Goal: Information Seeking & Learning: Understand process/instructions

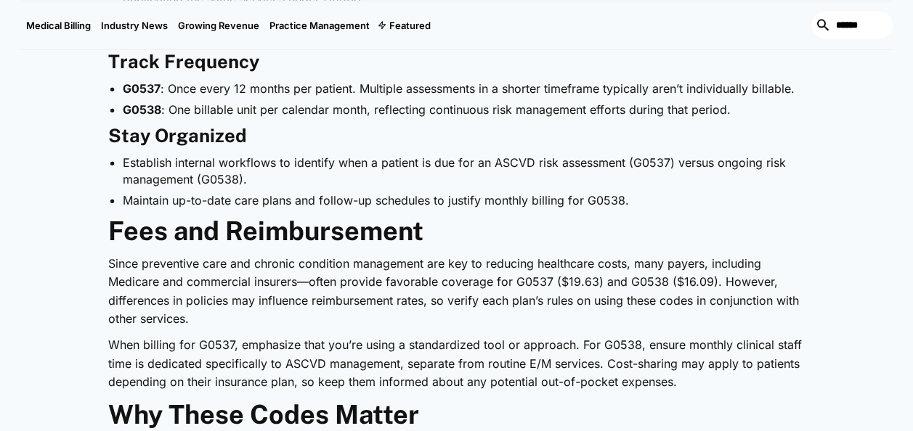
scroll to position [1597, 0]
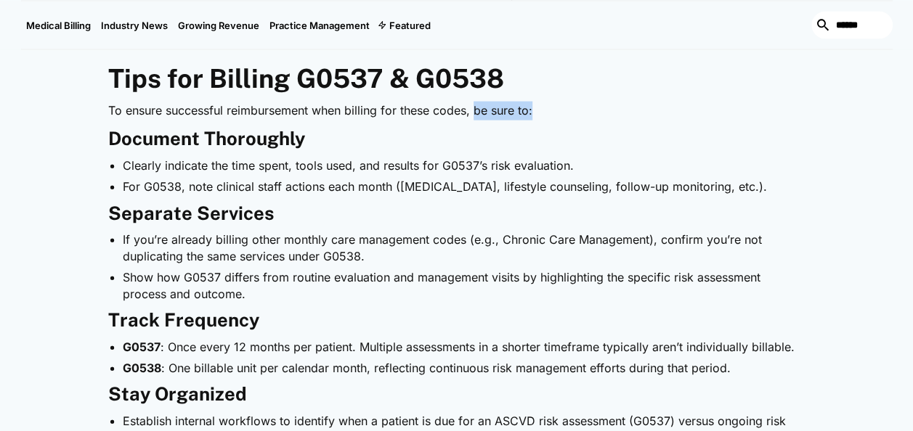
drag, startPoint x: 478, startPoint y: 113, endPoint x: 537, endPoint y: 116, distance: 58.9
click at [537, 116] on p "To ensure successful reimbursement when billing for these codes, be sure to:" at bounding box center [456, 111] width 697 height 19
click at [720, 131] on h3 "Document Thoroughly" at bounding box center [456, 139] width 697 height 23
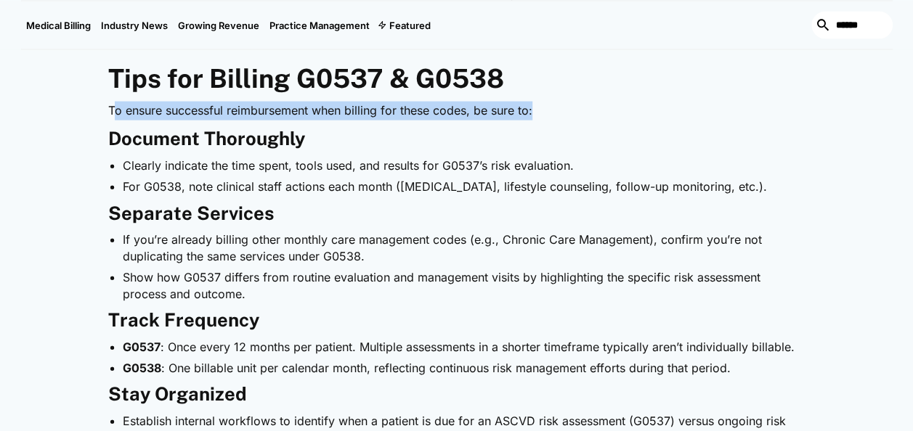
drag, startPoint x: 113, startPoint y: 110, endPoint x: 575, endPoint y: 105, distance: 462.5
click at [575, 105] on p "To ensure successful reimbursement when billing for these codes, be sure to:" at bounding box center [456, 111] width 697 height 19
drag, startPoint x: 575, startPoint y: 105, endPoint x: 694, endPoint y: 115, distance: 119.5
click at [694, 115] on p "To ensure successful reimbursement when billing for these codes, be sure to:" at bounding box center [456, 111] width 697 height 19
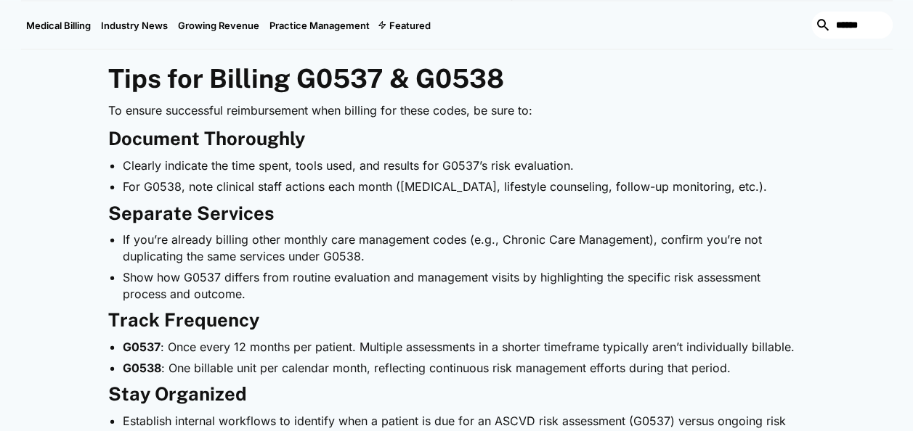
click at [750, 91] on h2 "Tips for Billing G0537 & G0538" at bounding box center [456, 78] width 697 height 31
click at [373, 258] on li "If you’re already billing other monthly care management codes (e.g., Chronic Ca…" at bounding box center [464, 248] width 683 height 33
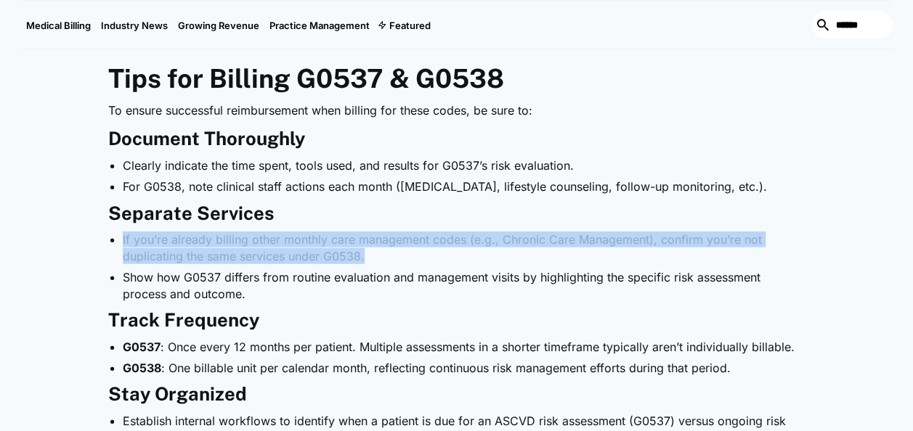
drag, startPoint x: 365, startPoint y: 260, endPoint x: 116, endPoint y: 244, distance: 249.6
click at [116, 244] on ul "If you’re already billing other monthly care management codes (e.g., Chronic Ca…" at bounding box center [456, 267] width 697 height 70
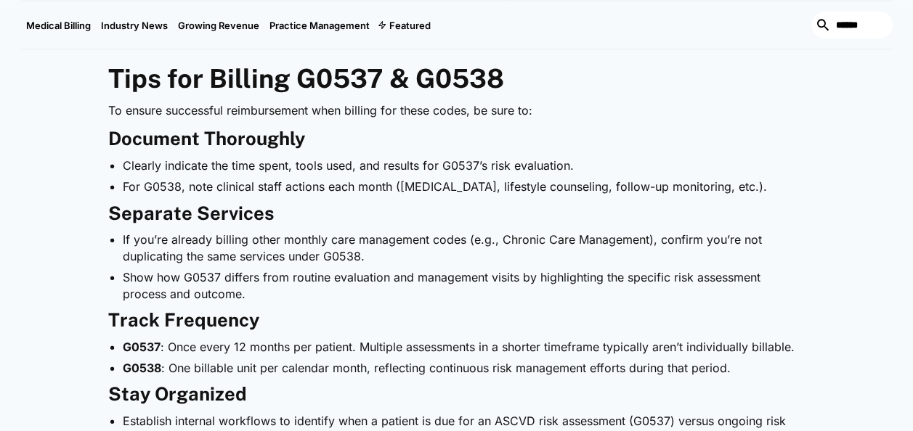
drag, startPoint x: 322, startPoint y: 312, endPoint x: 311, endPoint y: 311, distance: 11.7
click at [322, 312] on h3 "Track Frequency" at bounding box center [456, 320] width 697 height 23
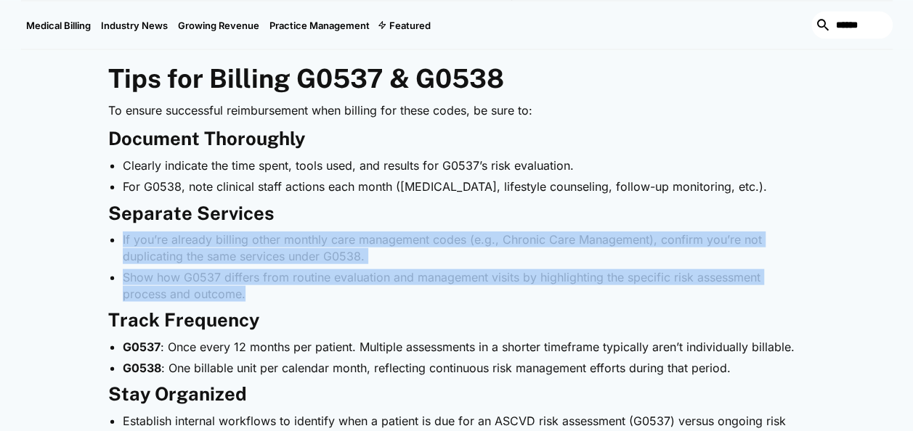
drag, startPoint x: 258, startPoint y: 295, endPoint x: 121, endPoint y: 238, distance: 148.5
click at [121, 238] on ul "If you’re already billing other monthly care management codes (e.g., Chronic Ca…" at bounding box center [456, 267] width 697 height 70
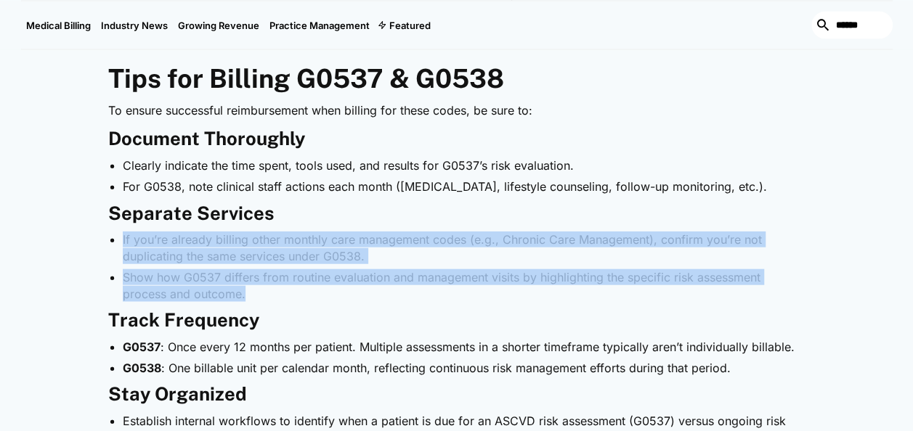
drag, startPoint x: 253, startPoint y: 292, endPoint x: 121, endPoint y: 241, distance: 141.6
click at [121, 241] on ul "If you’re already billing other monthly care management codes (e.g., Chronic Ca…" at bounding box center [456, 267] width 697 height 70
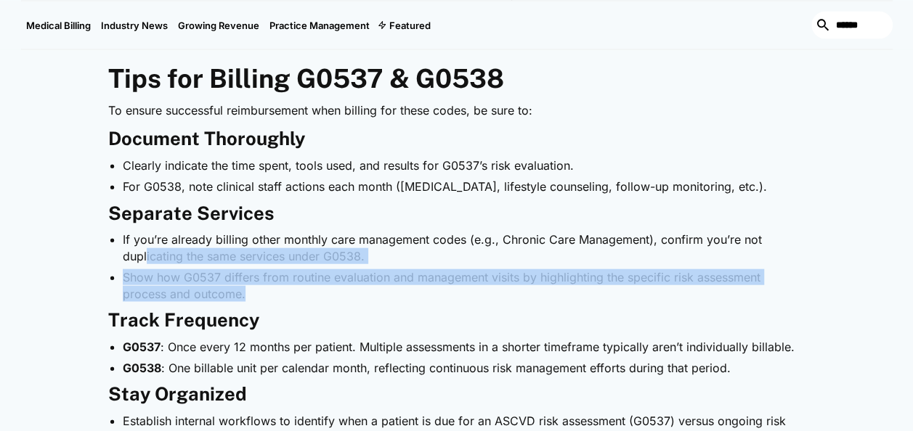
drag, startPoint x: 251, startPoint y: 296, endPoint x: 147, endPoint y: 253, distance: 113.3
click at [147, 253] on ul "If you’re already billing other monthly care management codes (e.g., Chronic Ca…" at bounding box center [456, 267] width 697 height 70
click at [335, 297] on li "Show how G0537 differs from routine evaluation and management visits by highlig…" at bounding box center [464, 285] width 683 height 33
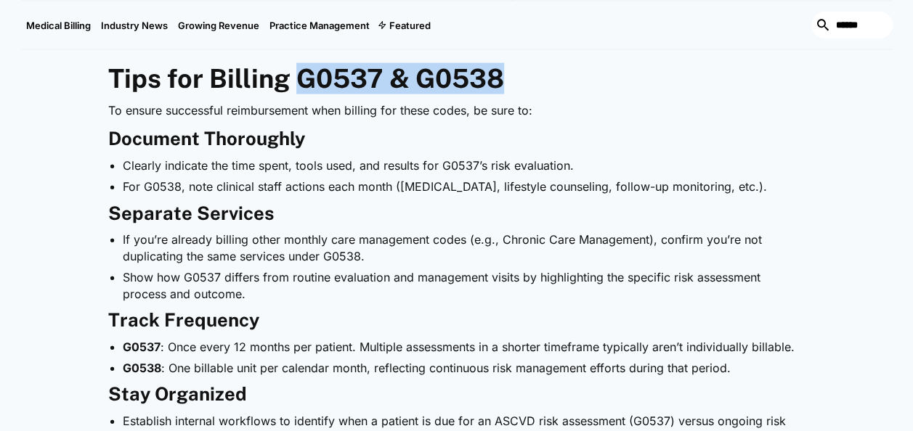
drag, startPoint x: 512, startPoint y: 78, endPoint x: 302, endPoint y: 90, distance: 210.2
click at [302, 90] on h2 "Tips for Billing G0537 & G0538" at bounding box center [456, 78] width 697 height 31
drag, startPoint x: 302, startPoint y: 90, endPoint x: 574, endPoint y: 74, distance: 272.0
click at [574, 74] on h2 "Tips for Billing G0537 & G0538" at bounding box center [456, 78] width 697 height 31
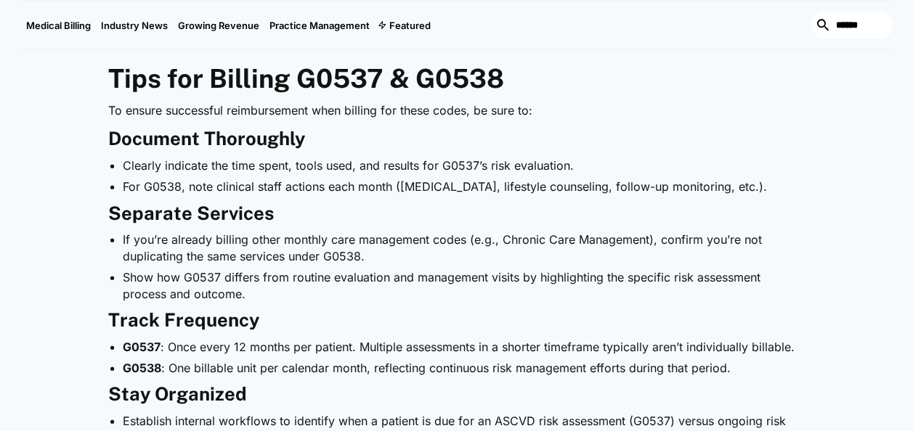
click at [754, 133] on h3 "Document Thoroughly" at bounding box center [456, 139] width 697 height 23
click at [373, 257] on li "If you’re already billing other monthly care management codes (e.g., Chronic Ca…" at bounding box center [464, 248] width 683 height 33
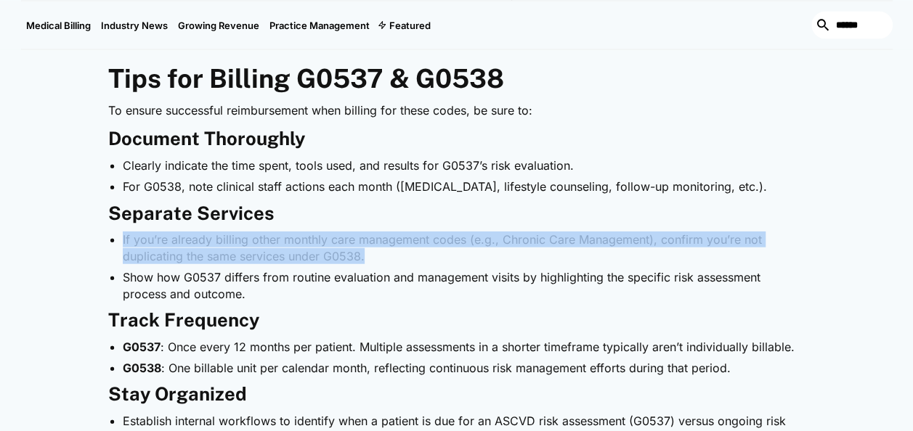
drag, startPoint x: 358, startPoint y: 252, endPoint x: 122, endPoint y: 241, distance: 236.2
click at [123, 241] on li "If you’re already billing other monthly care management codes (e.g., Chronic Ca…" at bounding box center [464, 248] width 683 height 33
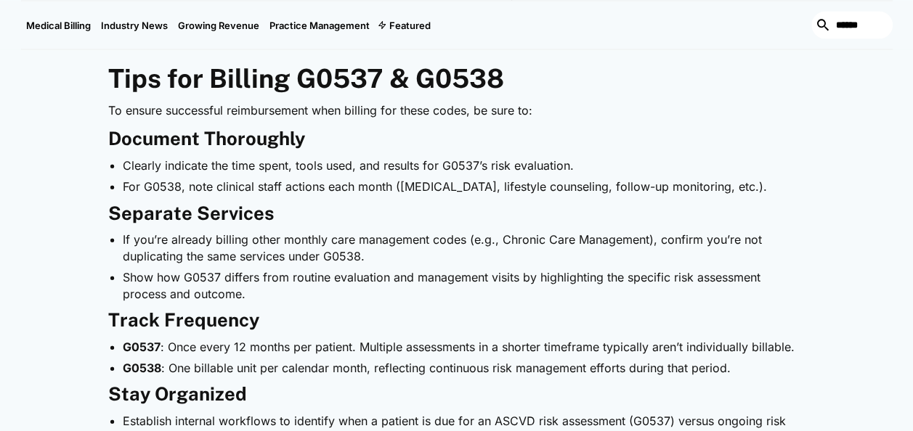
drag, startPoint x: 820, startPoint y: 187, endPoint x: 119, endPoint y: 173, distance: 701.5
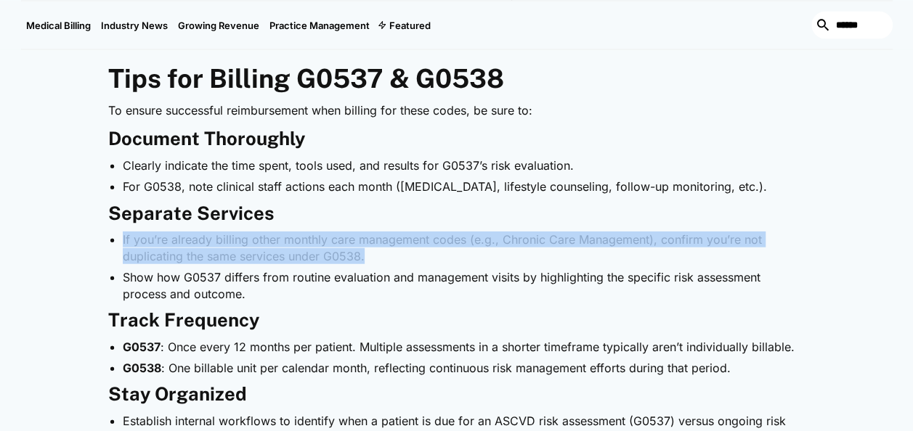
drag, startPoint x: 369, startPoint y: 256, endPoint x: 119, endPoint y: 241, distance: 250.2
click at [119, 241] on ul "If you’re already billing other monthly care management codes (e.g., Chronic Ca…" at bounding box center [456, 267] width 697 height 70
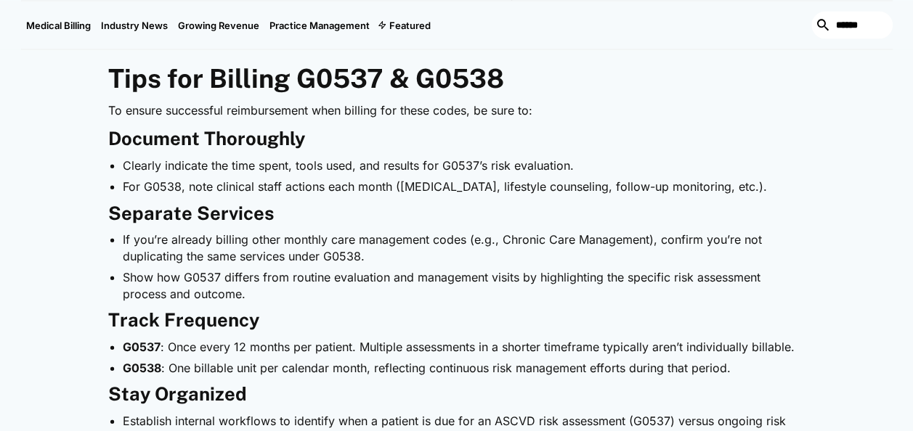
drag, startPoint x: 119, startPoint y: 241, endPoint x: 229, endPoint y: 283, distance: 118.1
click at [224, 283] on li "Show how G0537 differs from routine evaluation and management visits by highlig…" at bounding box center [464, 285] width 683 height 33
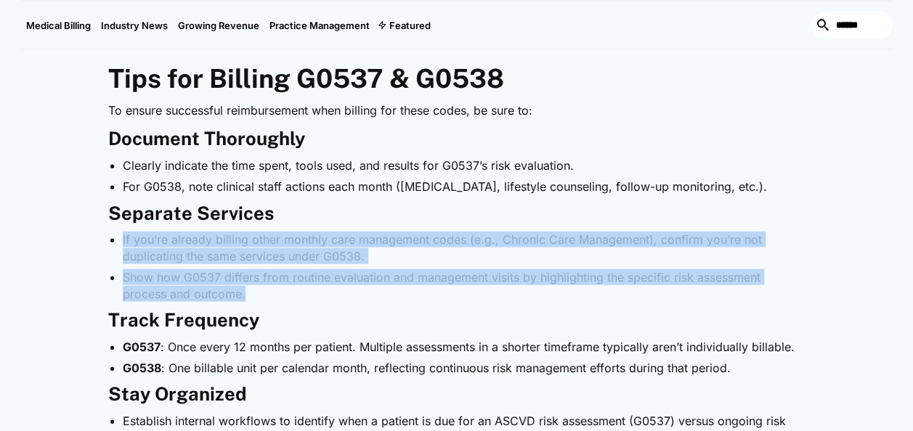
drag, startPoint x: 247, startPoint y: 297, endPoint x: 122, endPoint y: 240, distance: 137.4
click at [122, 240] on ul "If you’re already billing other monthly care management codes (e.g., Chronic Ca…" at bounding box center [456, 267] width 697 height 70
click at [278, 293] on li "Show how G0537 differs from routine evaluation and management visits by highlig…" at bounding box center [464, 285] width 683 height 33
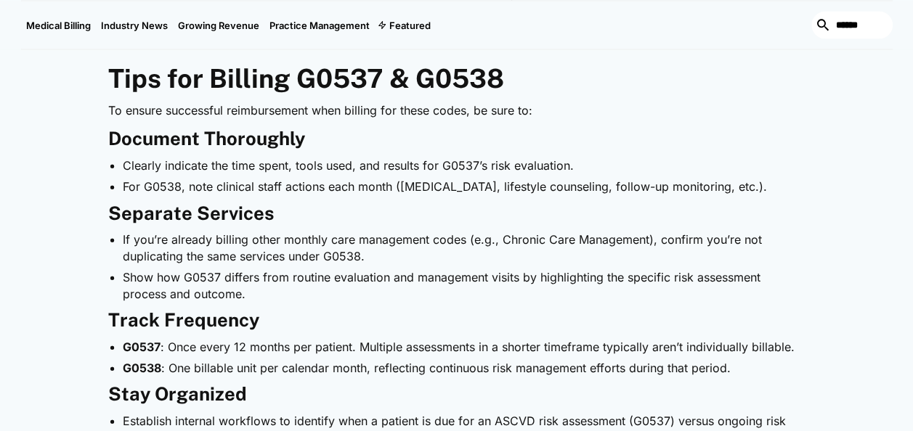
click at [260, 292] on li "Show how G0537 differs from routine evaluation and management visits by highlig…" at bounding box center [464, 285] width 683 height 33
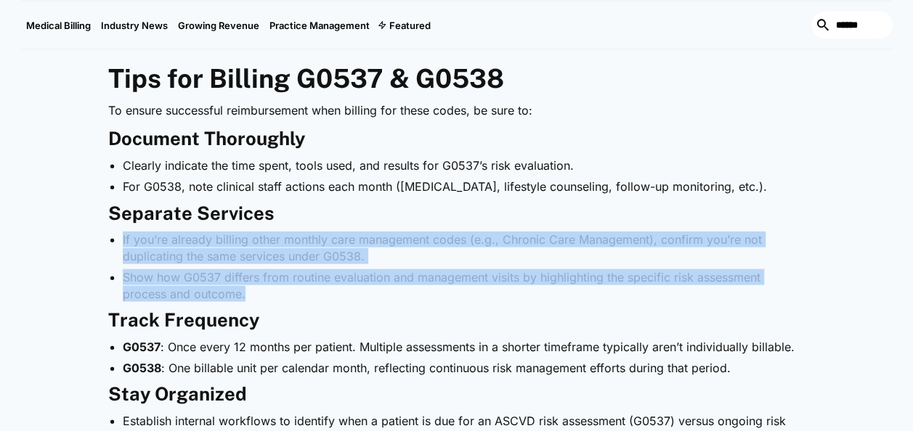
drag, startPoint x: 244, startPoint y: 293, endPoint x: 118, endPoint y: 242, distance: 136.2
click at [118, 242] on ul "If you’re already billing other monthly care management codes (e.g., Chronic Ca…" at bounding box center [456, 267] width 697 height 70
click at [418, 261] on li "If you’re already billing other monthly care management codes (e.g., Chronic Ca…" at bounding box center [464, 248] width 683 height 33
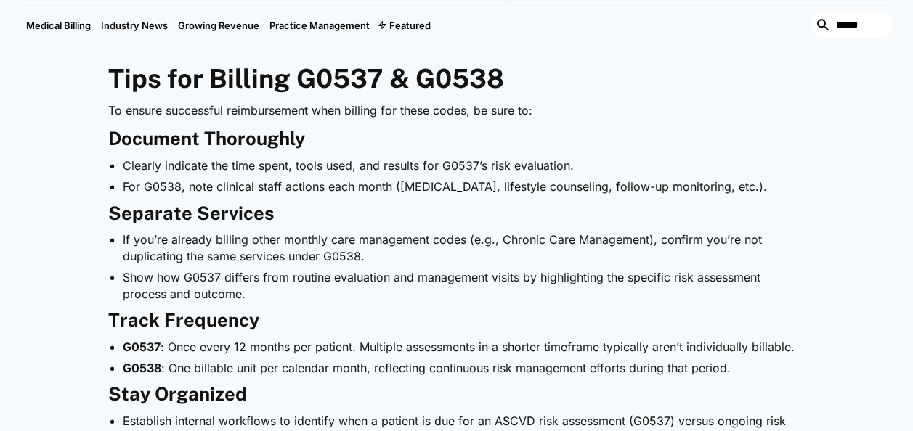
click at [279, 288] on li "Show how G0537 differs from routine evaluation and management visits by highlig…" at bounding box center [464, 285] width 683 height 33
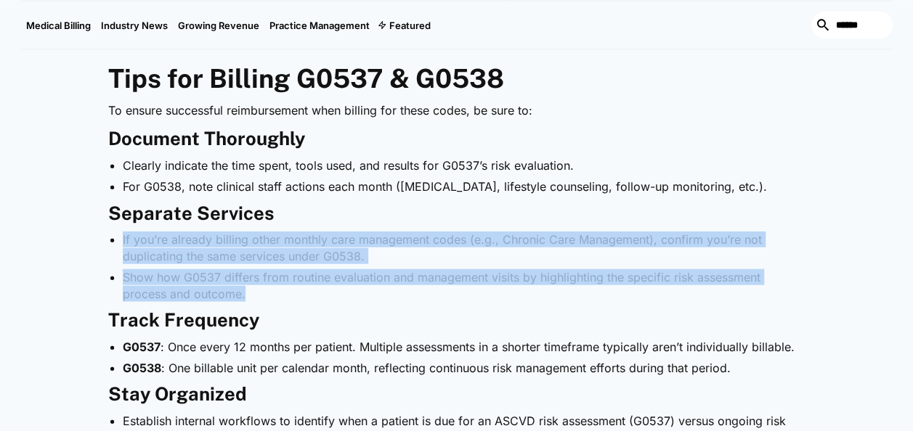
drag, startPoint x: 261, startPoint y: 291, endPoint x: 123, endPoint y: 237, distance: 148.3
click at [123, 237] on ul "If you’re already billing other monthly care management codes (e.g., Chronic Ca…" at bounding box center [456, 267] width 697 height 70
click at [404, 257] on li "If you’re already billing other monthly care management codes (e.g., Chronic Ca…" at bounding box center [464, 248] width 683 height 33
click at [314, 289] on li "Show how G0537 differs from routine evaluation and management visits by highlig…" at bounding box center [464, 285] width 683 height 33
drag, startPoint x: 253, startPoint y: 294, endPoint x: 121, endPoint y: 237, distance: 143.1
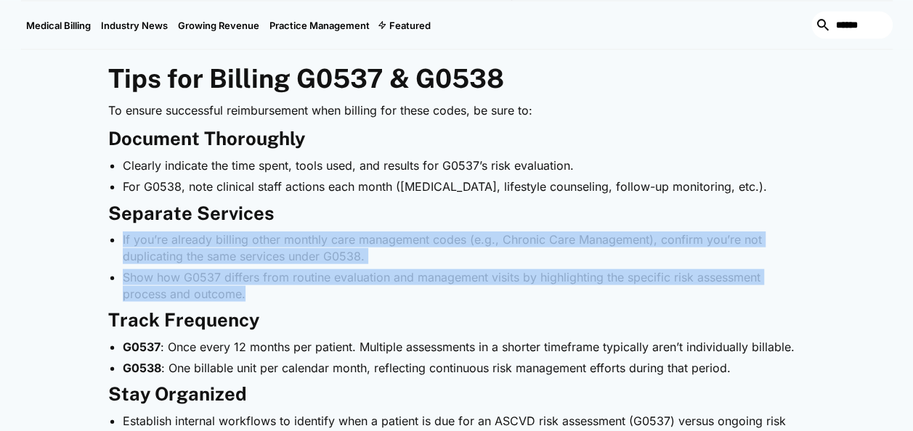
click at [121, 237] on ul "If you’re already billing other monthly care management codes (e.g., Chronic Ca…" at bounding box center [456, 267] width 697 height 70
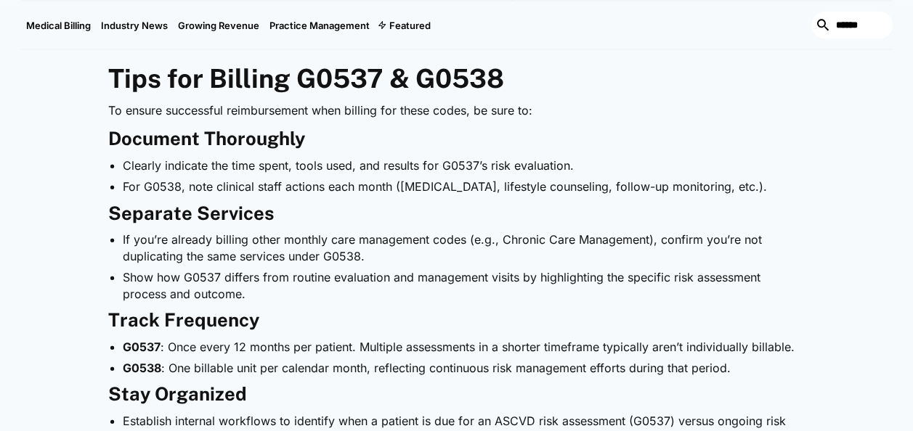
click at [796, 221] on h3 "Separate Services" at bounding box center [456, 214] width 697 height 23
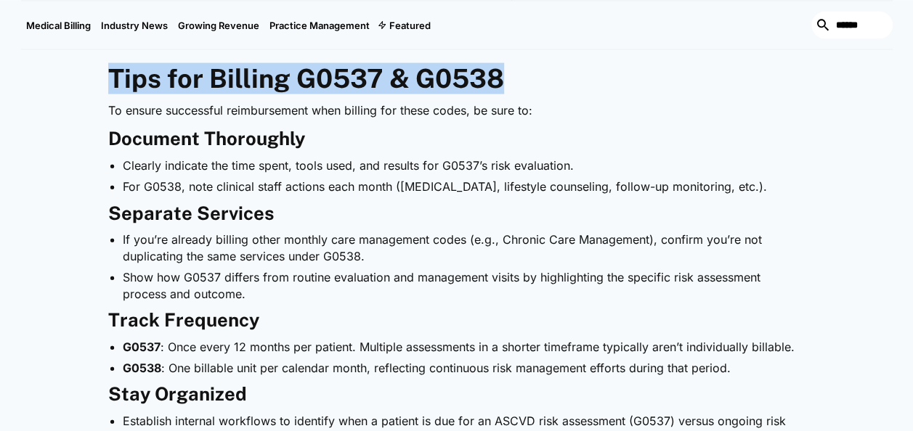
drag, startPoint x: 507, startPoint y: 84, endPoint x: 110, endPoint y: 91, distance: 396.5
click at [110, 91] on h2 "Tips for Billing G0537 & G0538" at bounding box center [456, 78] width 697 height 31
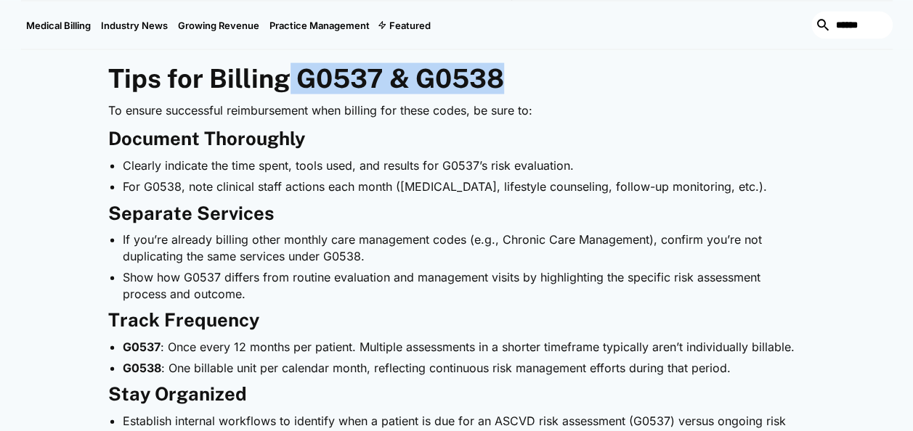
drag, startPoint x: 499, startPoint y: 76, endPoint x: 285, endPoint y: 82, distance: 214.3
click at [285, 82] on strong "Tips for Billing G0537 & G0538" at bounding box center [306, 78] width 396 height 30
click at [687, 91] on h2 "Tips for Billing G0537 & G0538" at bounding box center [456, 78] width 697 height 31
